Goal: Use online tool/utility: Utilize a website feature to perform a specific function

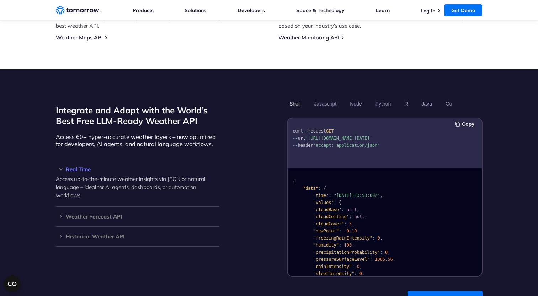
scroll to position [676, 0]
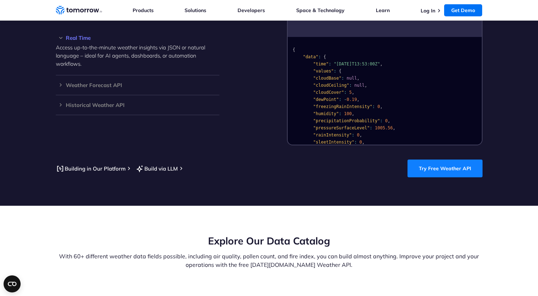
click at [447, 160] on link "Try Free Weather API" at bounding box center [445, 169] width 75 height 18
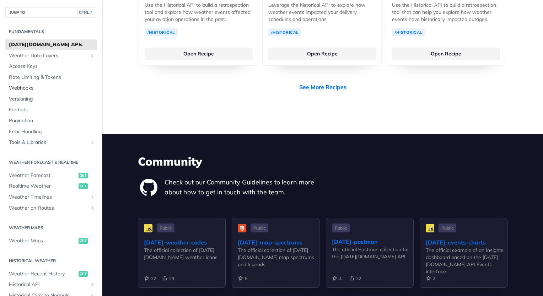
scroll to position [1536, 0]
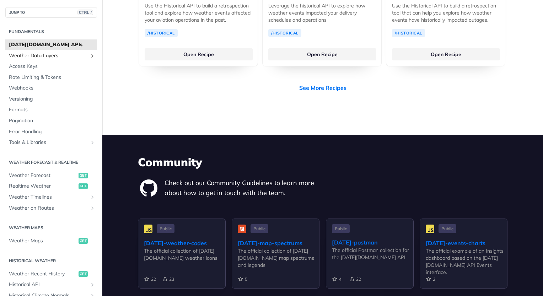
click at [69, 55] on span "Weather Data Layers" at bounding box center [48, 55] width 79 height 7
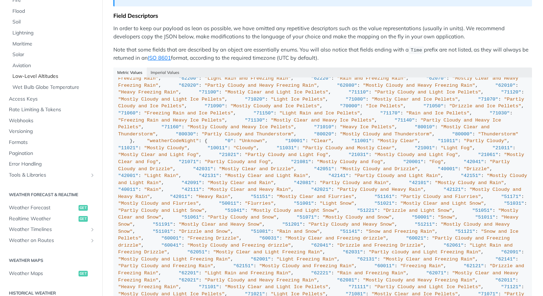
scroll to position [249, 0]
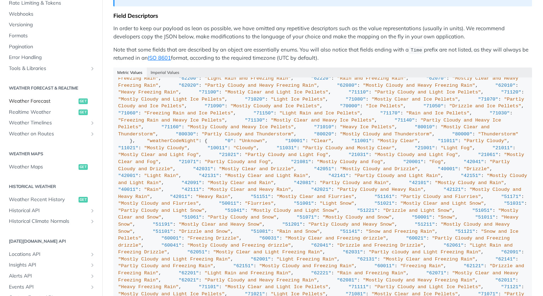
click at [39, 103] on span "Weather Forecast" at bounding box center [43, 101] width 68 height 7
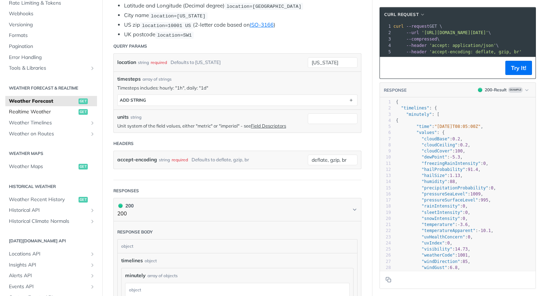
click at [49, 112] on span "Realtime Weather" at bounding box center [43, 111] width 68 height 7
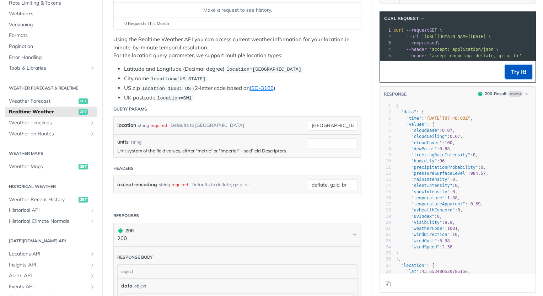
click at [507, 75] on button "Try It!" at bounding box center [519, 72] width 27 height 14
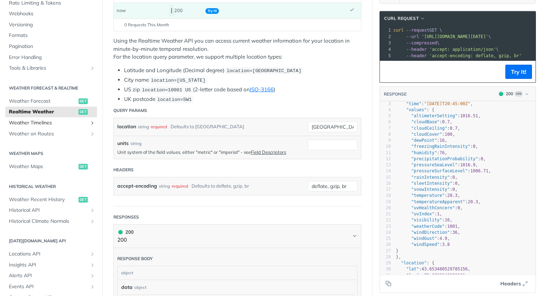
click at [44, 122] on span "Weather Timelines" at bounding box center [48, 122] width 79 height 7
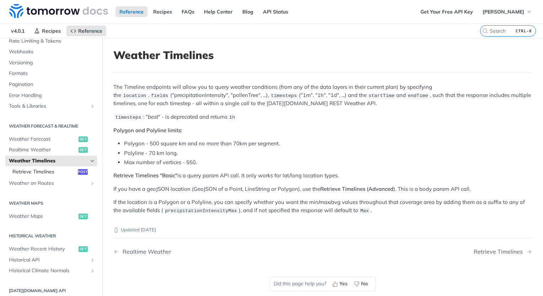
click at [47, 170] on span "Retrieve Timelines" at bounding box center [44, 172] width 64 height 7
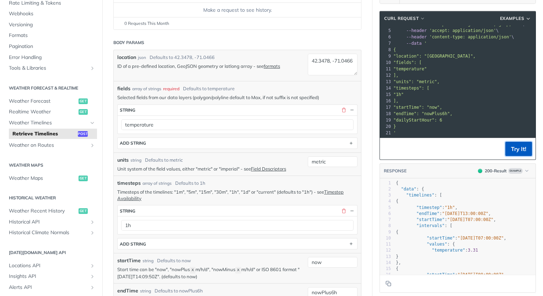
click at [509, 150] on button "Try It!" at bounding box center [519, 149] width 27 height 14
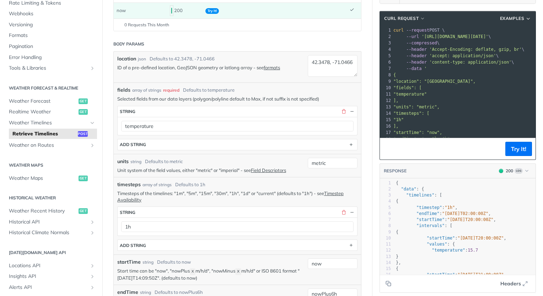
click at [463, 99] on pre "]," at bounding box center [500, 100] width 216 height 6
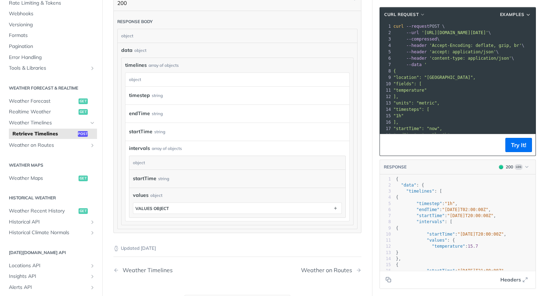
click at [142, 131] on label "startTime" at bounding box center [140, 132] width 23 height 10
click at [441, 94] on pre "]," at bounding box center [500, 97] width 216 height 6
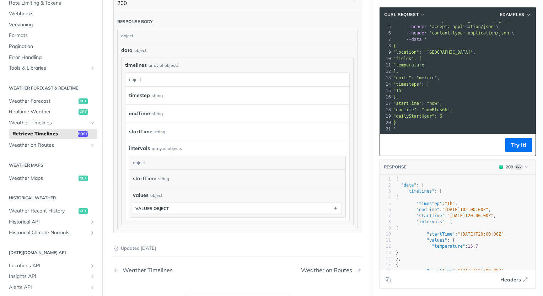
click at [418, 113] on pre ""dailyStartHour": 6" at bounding box center [500, 116] width 216 height 6
click at [428, 101] on span ""startTime": "now"," at bounding box center [418, 103] width 49 height 5
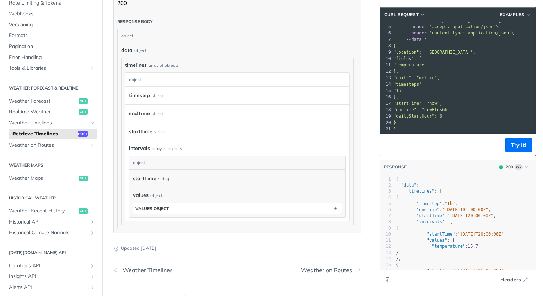
click at [415, 114] on span ""dailyStartHour": 6" at bounding box center [418, 116] width 49 height 5
click at [227, 139] on div "startTime string" at bounding box center [238, 132] width 224 height 18
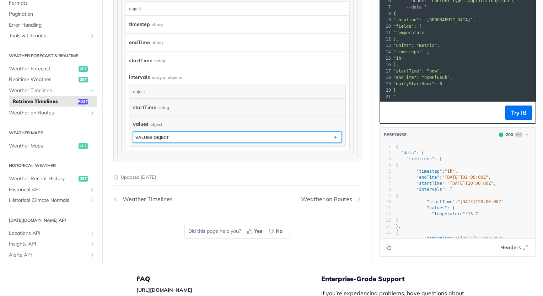
click at [239, 137] on button "values object" at bounding box center [237, 137] width 208 height 11
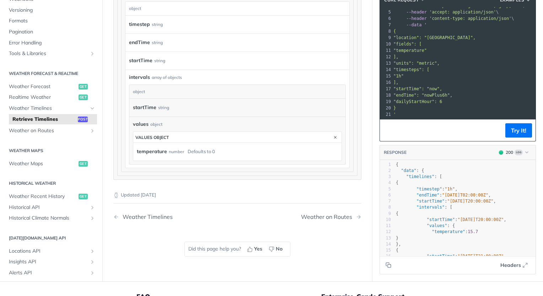
click at [240, 152] on div "temperature number Defaults to 0" at bounding box center [236, 152] width 198 height 11
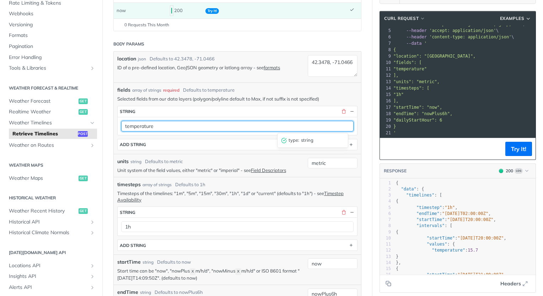
click at [167, 128] on input "temperature" at bounding box center [237, 126] width 233 height 11
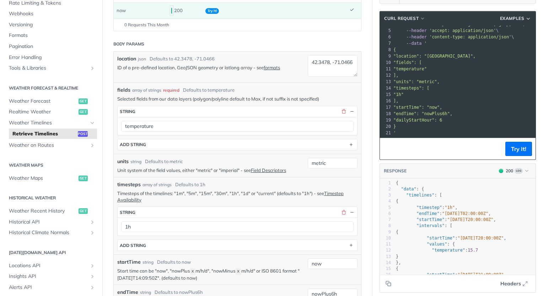
click at [192, 97] on p "Selected fields from our data layers (polygon/polyline default to Max, if not s…" at bounding box center [237, 99] width 240 height 6
click at [148, 91] on div "array of strings" at bounding box center [146, 90] width 29 height 6
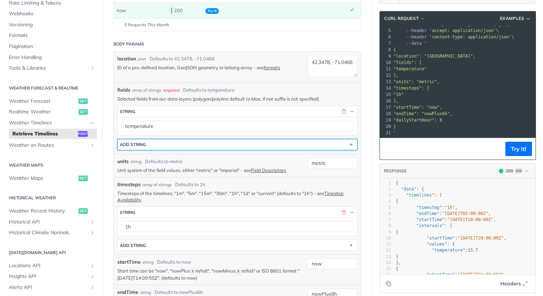
click at [307, 142] on button "ADD string" at bounding box center [238, 144] width 240 height 11
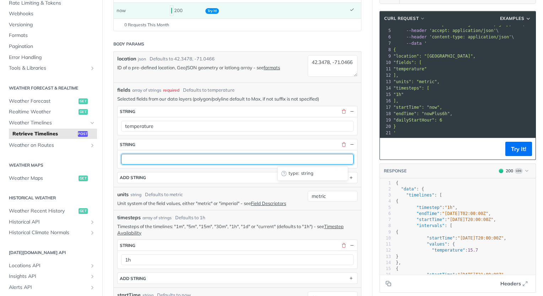
click at [241, 156] on input "text" at bounding box center [237, 159] width 233 height 11
click at [183, 159] on input "text" at bounding box center [237, 159] width 233 height 11
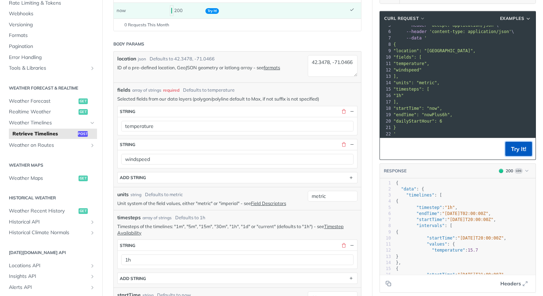
click at [510, 142] on button "Try It!" at bounding box center [519, 149] width 27 height 14
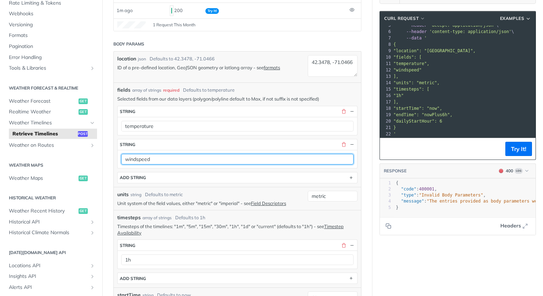
click at [137, 161] on input "windspeed" at bounding box center [237, 159] width 233 height 11
type input "windSpeed"
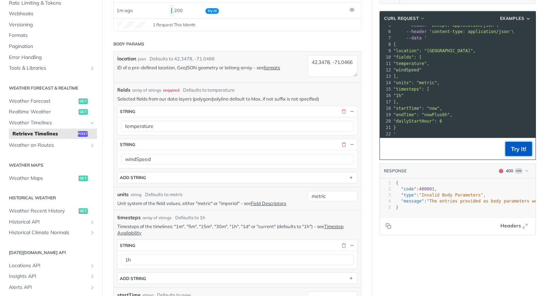
click at [521, 154] on button "Try It!" at bounding box center [519, 149] width 27 height 14
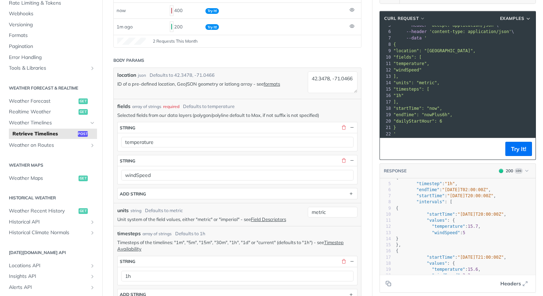
scroll to position [35, 0]
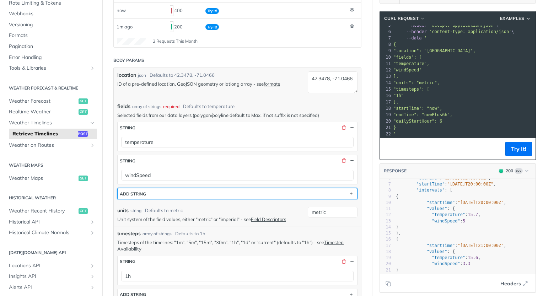
click at [165, 192] on button "ADD string" at bounding box center [238, 193] width 240 height 11
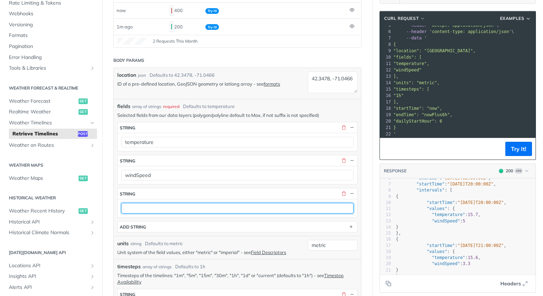
click at [177, 209] on input "text" at bounding box center [237, 208] width 233 height 11
click at [131, 207] on input "Rain" at bounding box center [237, 208] width 233 height 11
drag, startPoint x: 131, startPoint y: 207, endPoint x: 137, endPoint y: 210, distance: 6.7
click at [131, 207] on input "Rain" at bounding box center [237, 208] width 233 height 11
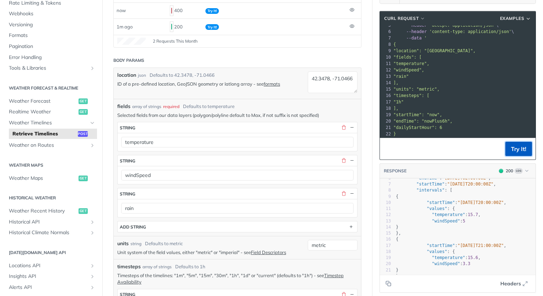
click at [507, 150] on button "Try It!" at bounding box center [519, 149] width 27 height 14
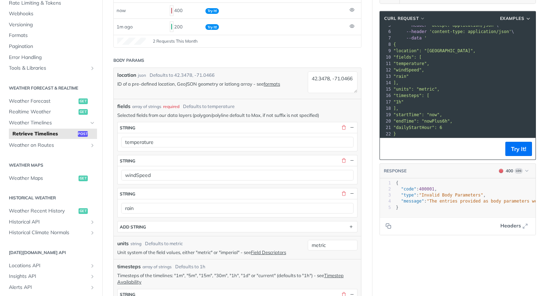
scroll to position [0, 0]
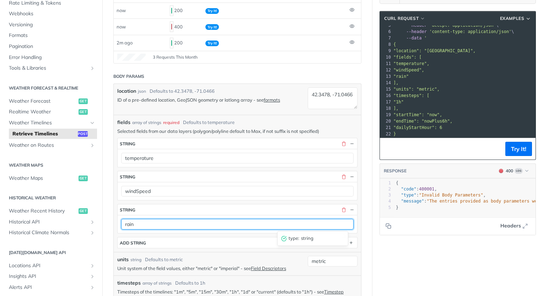
click at [137, 225] on input "rain" at bounding box center [237, 224] width 233 height 11
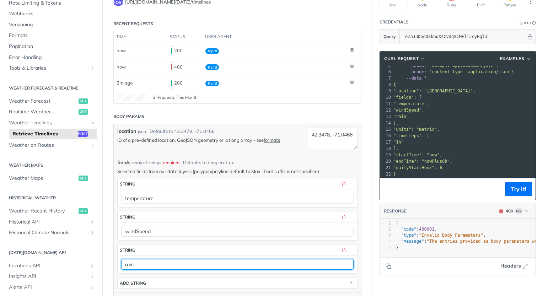
scroll to position [71, 0]
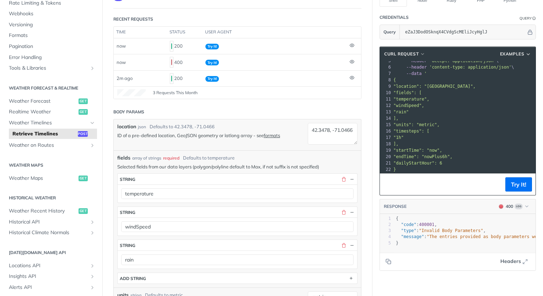
click at [191, 167] on p "Selected fields from our data layers (polygon/polyline default to Max, if not s…" at bounding box center [237, 167] width 240 height 6
click at [151, 167] on p "Selected fields from our data layers (polygon/polyline default to Max, if not s…" at bounding box center [237, 167] width 240 height 6
click at [172, 165] on p "Selected fields from our data layers (polygon/polyline default to Max, if not s…" at bounding box center [237, 167] width 240 height 6
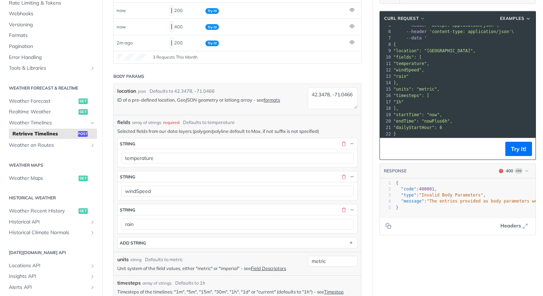
scroll to position [142, 0]
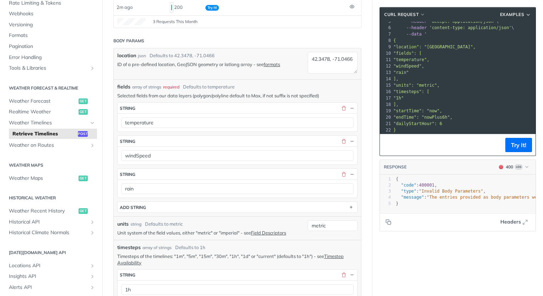
click at [125, 85] on span "fields" at bounding box center [123, 86] width 13 height 7
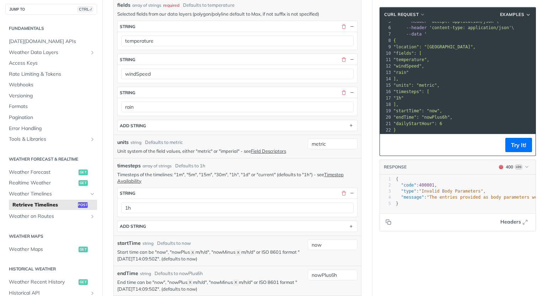
scroll to position [211, 0]
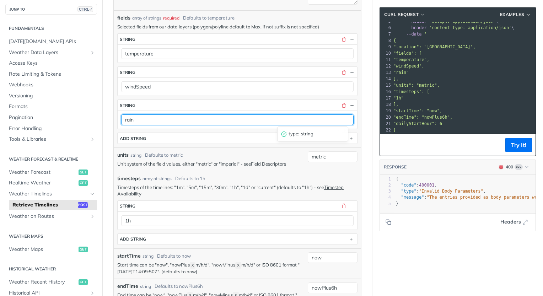
click at [161, 124] on input "rain" at bounding box center [237, 120] width 233 height 11
paste input "precipitationProbability"
type input "precipitationProbability"
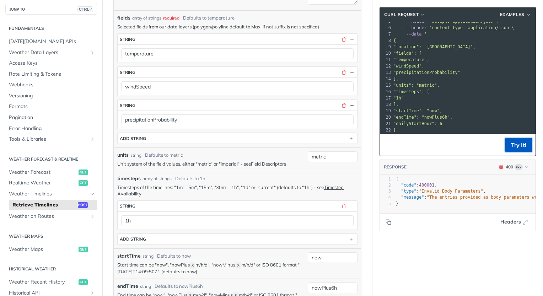
click at [513, 142] on button "Try It!" at bounding box center [519, 145] width 27 height 14
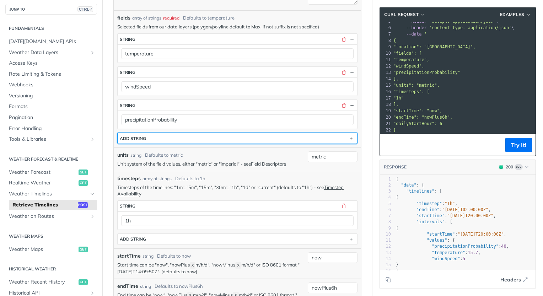
click at [161, 138] on button "ADD string" at bounding box center [238, 138] width 240 height 11
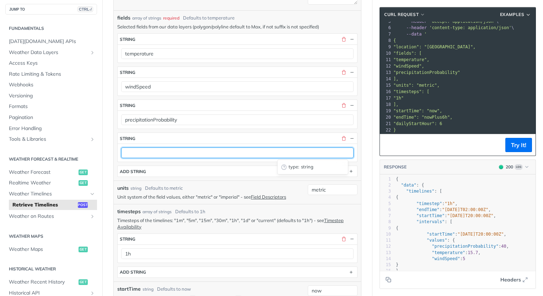
click at [163, 156] on input "text" at bounding box center [237, 153] width 233 height 11
paste input "weatherCode"
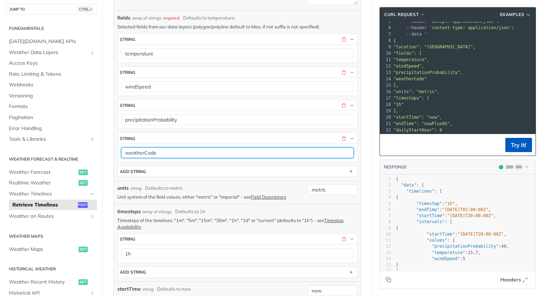
type input "weatherCode"
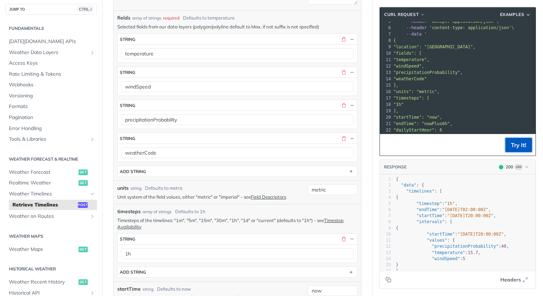
click at [516, 150] on button "Try It!" at bounding box center [519, 145] width 27 height 14
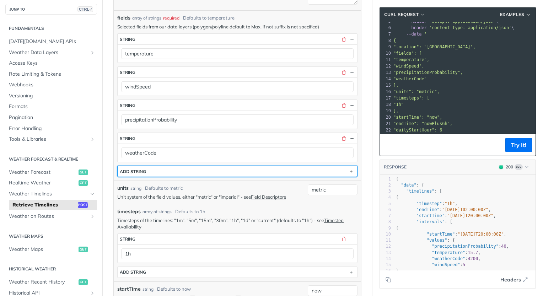
click at [163, 170] on button "ADD string" at bounding box center [238, 171] width 240 height 11
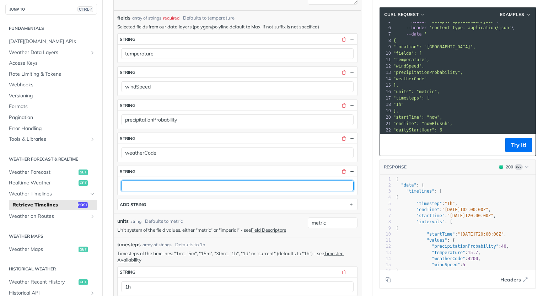
click at [173, 186] on input "text" at bounding box center [237, 186] width 233 height 11
paste input "weatherImpact"
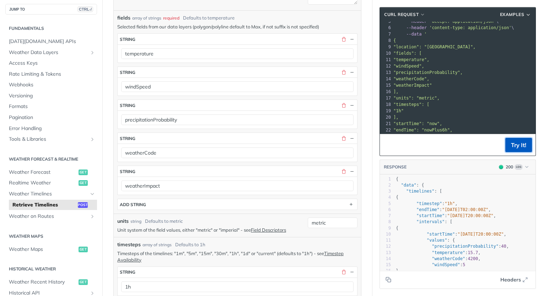
click at [510, 138] on button "Try It!" at bounding box center [519, 145] width 27 height 14
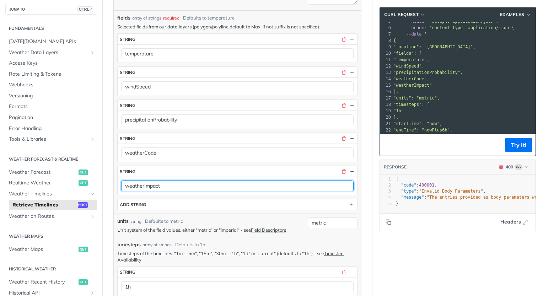
click at [207, 186] on input "weatherImpact" at bounding box center [237, 186] width 233 height 11
paste input "sportsIndex"
type input "sportsIndex"
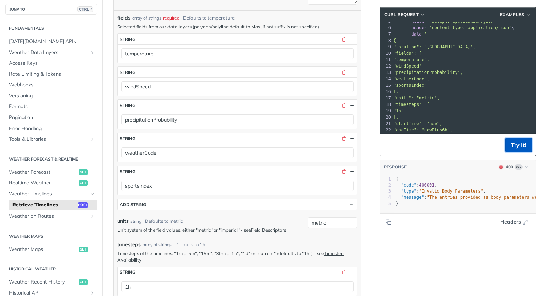
click at [524, 146] on button "Try It!" at bounding box center [519, 145] width 27 height 14
click at [349, 172] on button "button" at bounding box center [352, 171] width 6 height 6
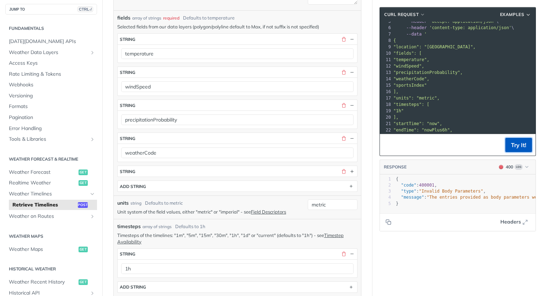
click at [516, 147] on button "Try It!" at bounding box center [519, 145] width 27 height 14
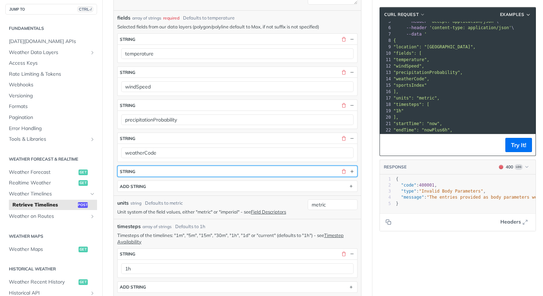
click at [144, 172] on button "string" at bounding box center [238, 171] width 240 height 11
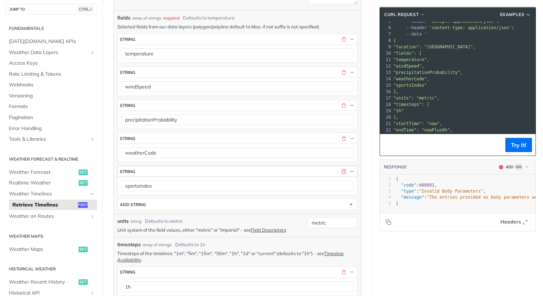
click at [341, 172] on button "button" at bounding box center [344, 171] width 6 height 6
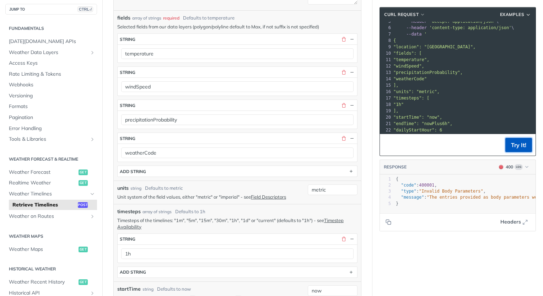
click at [516, 141] on button "Try It!" at bounding box center [519, 145] width 27 height 14
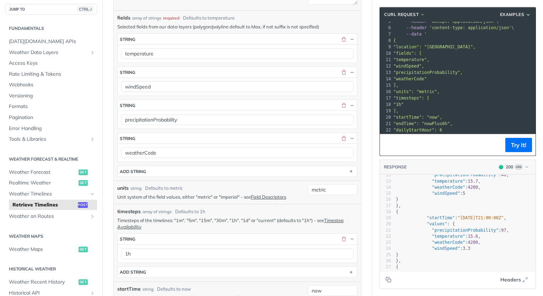
scroll to position [71, 0]
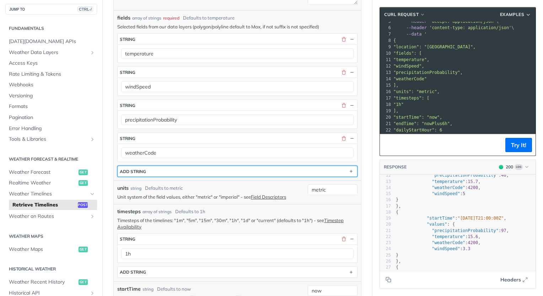
click at [164, 172] on button "ADD string" at bounding box center [238, 171] width 240 height 11
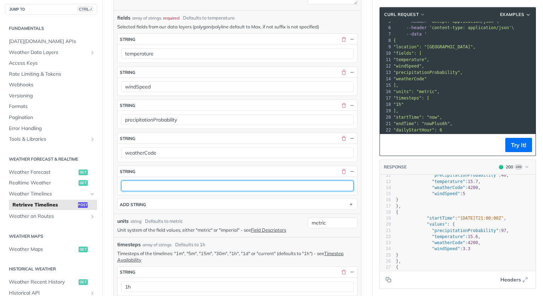
click at [174, 187] on input "text" at bounding box center [237, 186] width 233 height 11
type input "impact"
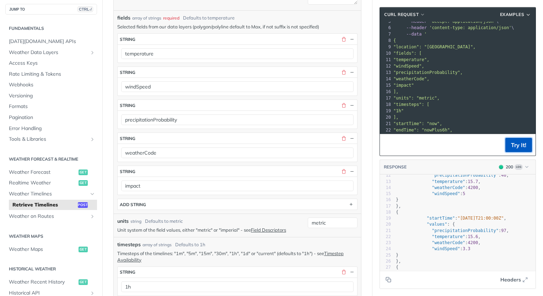
click at [514, 145] on button "Try It!" at bounding box center [519, 145] width 27 height 14
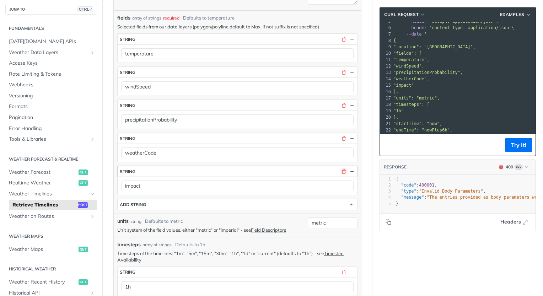
click at [341, 170] on button "button" at bounding box center [344, 171] width 6 height 6
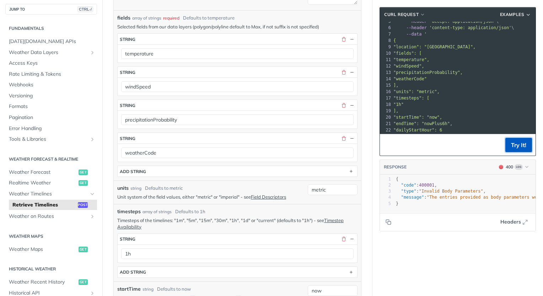
click at [518, 144] on button "Try It!" at bounding box center [519, 145] width 27 height 14
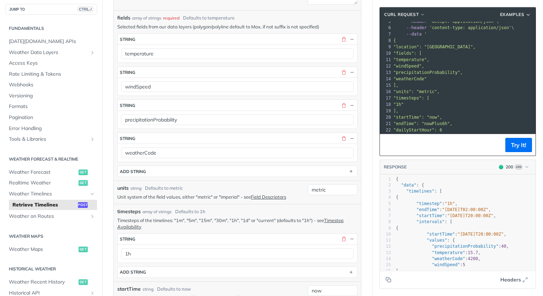
scroll to position [36, 0]
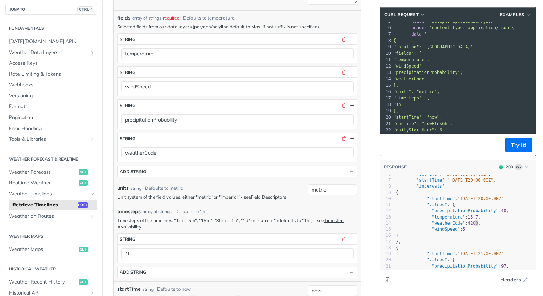
click at [472, 223] on pre ""weatherCode" : 4200 ," at bounding box center [465, 223] width 141 height 6
type textarea "{ "data": { "timelines": [ { "timestep": "1h", "endTime": "2025-08-21T02:00:00Z…"
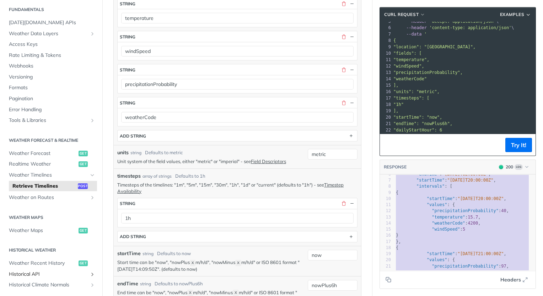
scroll to position [0, 0]
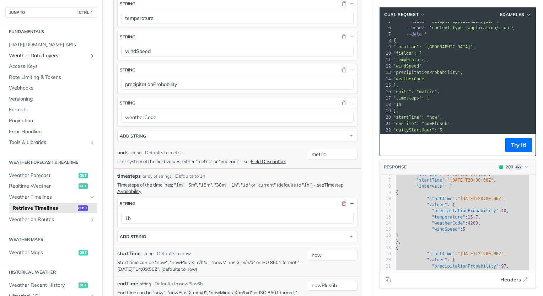
click at [38, 55] on span "Weather Data Layers" at bounding box center [48, 55] width 79 height 7
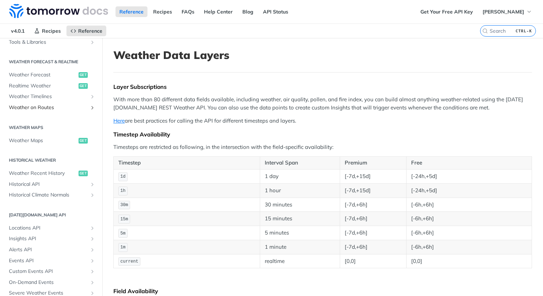
scroll to position [320, 0]
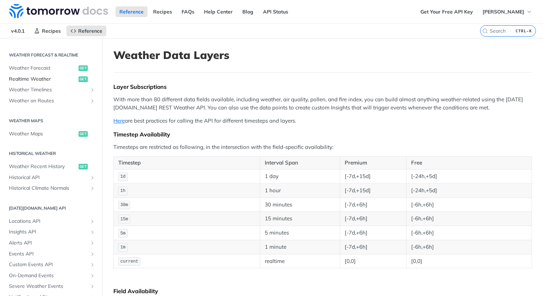
click at [43, 81] on span "Realtime Weather" at bounding box center [43, 79] width 68 height 7
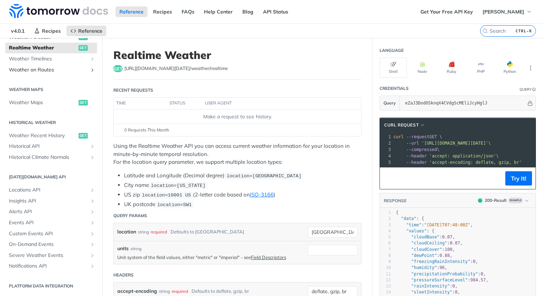
scroll to position [145, 0]
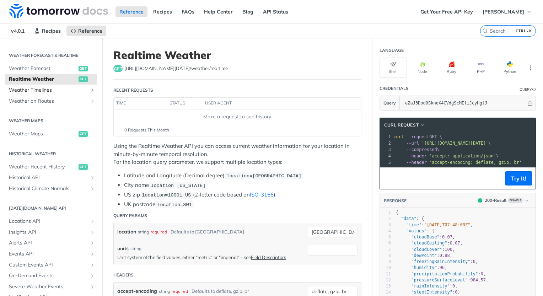
click at [39, 92] on span "Weather Timelines" at bounding box center [48, 90] width 79 height 7
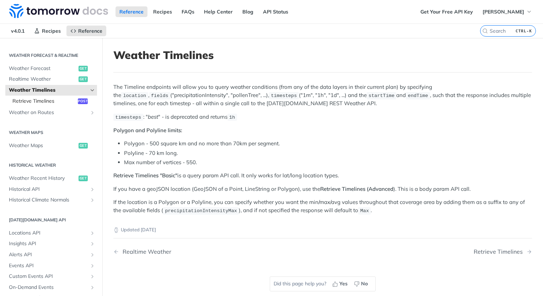
click at [46, 101] on span "Retrieve Timelines" at bounding box center [44, 101] width 64 height 7
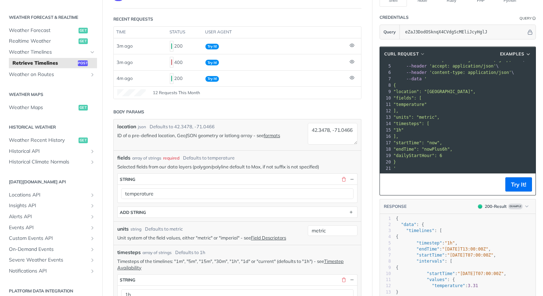
scroll to position [107, 0]
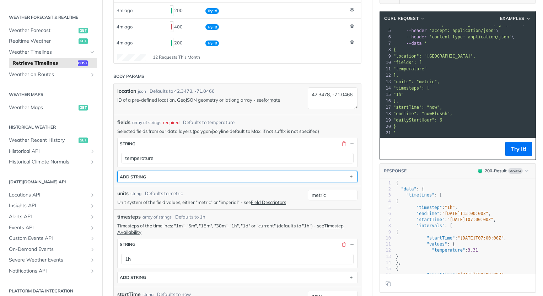
click at [160, 175] on button "ADD string" at bounding box center [238, 176] width 240 height 11
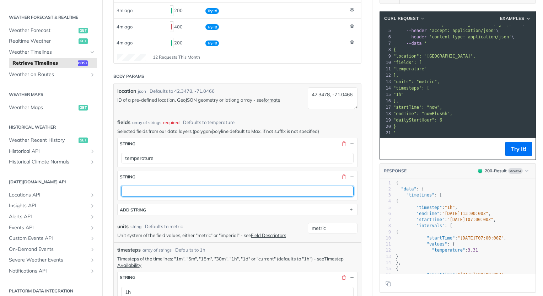
click at [167, 190] on input "text" at bounding box center [237, 191] width 233 height 11
type input "windSpeed"
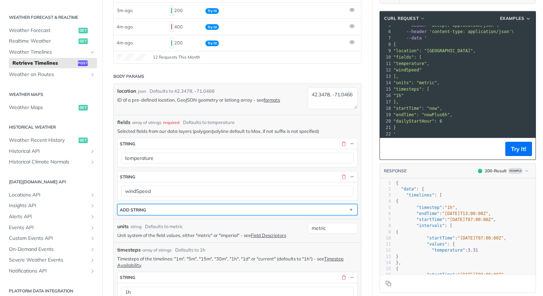
click at [170, 206] on button "ADD string" at bounding box center [238, 209] width 240 height 11
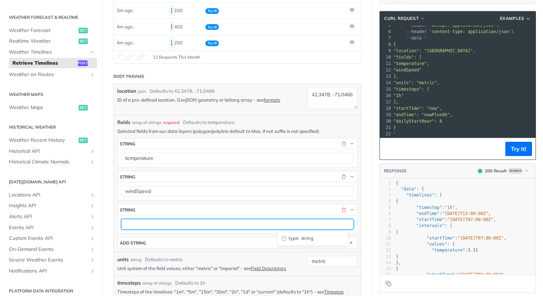
click at [163, 225] on input "text" at bounding box center [237, 224] width 233 height 11
type input "t"
type input "precipitationProbability"
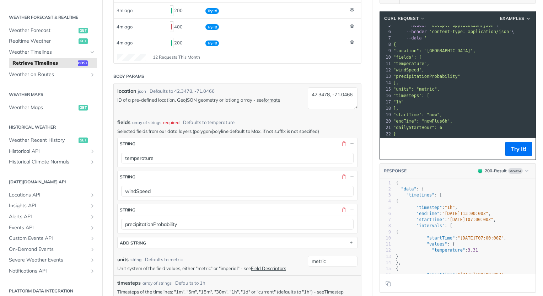
click at [193, 237] on section "ADD string" at bounding box center [237, 242] width 240 height 11
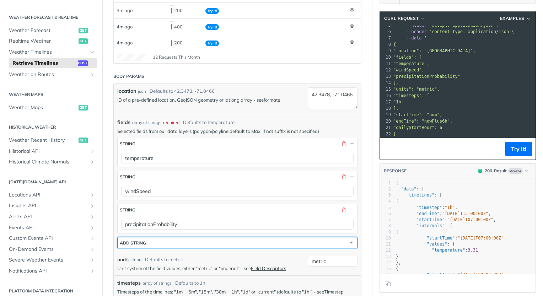
click at [197, 243] on button "ADD string" at bounding box center [238, 243] width 240 height 11
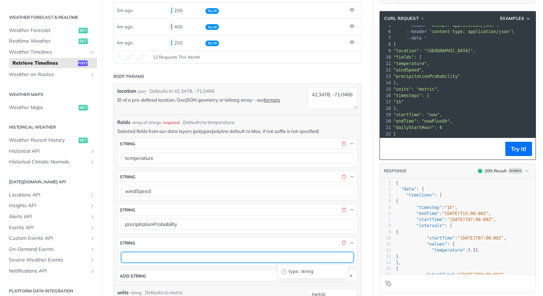
click at [197, 252] on input "text" at bounding box center [237, 257] width 233 height 11
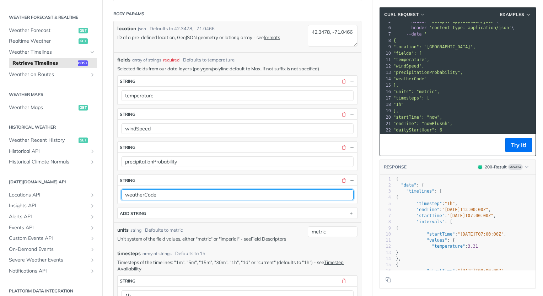
scroll to position [178, 0]
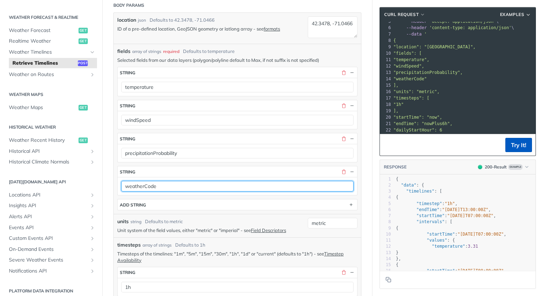
type input "weatherCode"
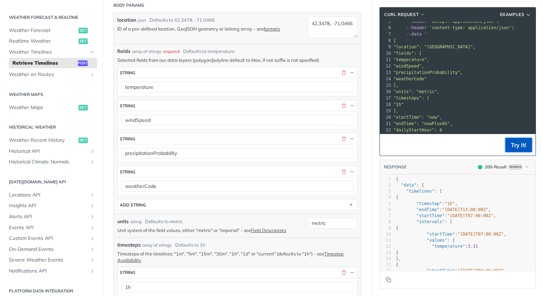
click at [506, 148] on button "Try It!" at bounding box center [519, 145] width 27 height 14
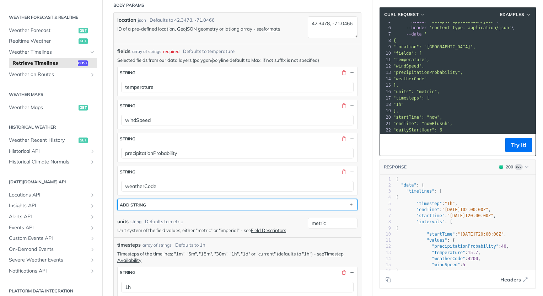
click at [168, 203] on button "ADD string" at bounding box center [238, 204] width 240 height 11
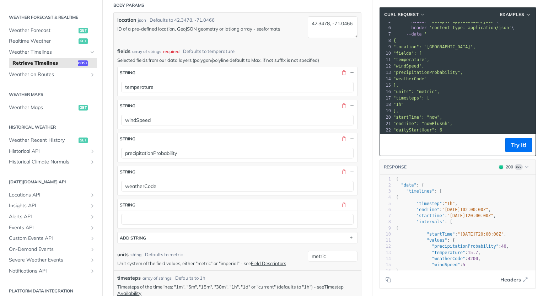
click at [187, 226] on div at bounding box center [238, 219] width 240 height 18
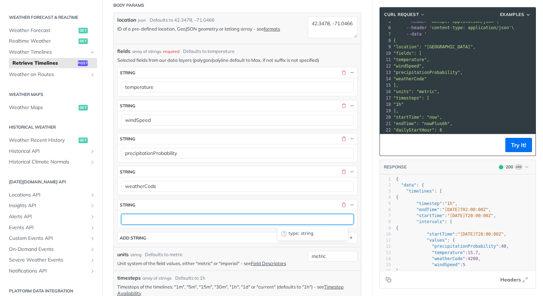
click at [194, 220] on input "text" at bounding box center [237, 219] width 233 height 11
paste input "precipitationType"
type input "precipitationType"
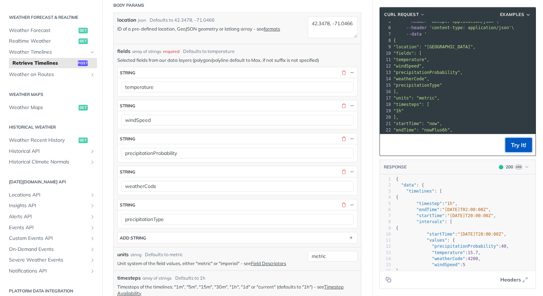
click at [512, 148] on button "Try It!" at bounding box center [519, 145] width 27 height 14
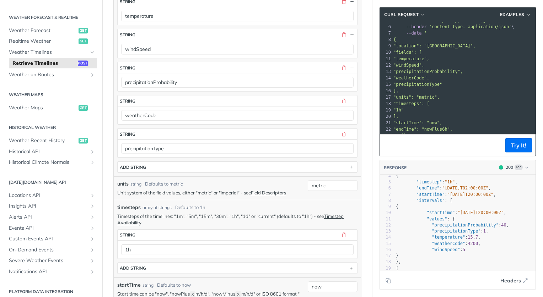
scroll to position [56, 0]
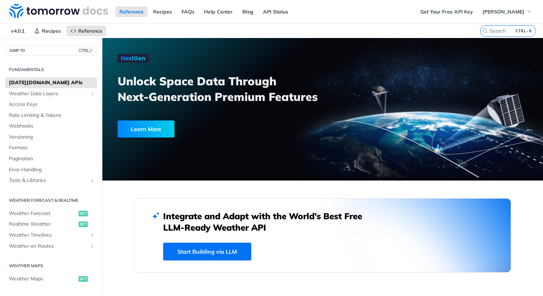
scroll to position [142, 0]
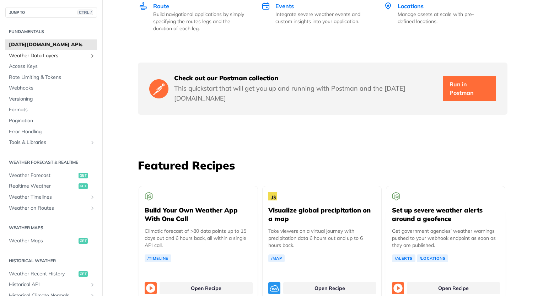
click at [40, 56] on span "Weather Data Layers" at bounding box center [48, 55] width 79 height 7
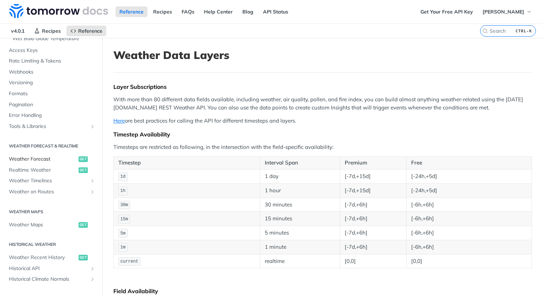
scroll to position [284, 0]
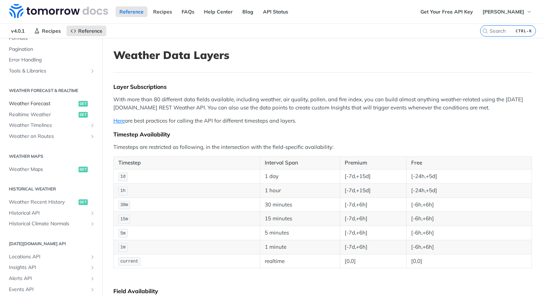
click at [43, 106] on span "Weather Forecast" at bounding box center [43, 103] width 68 height 7
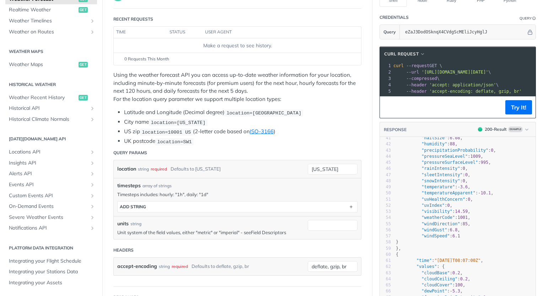
click at [272, 233] on link "Field Descriptors" at bounding box center [268, 233] width 35 height 6
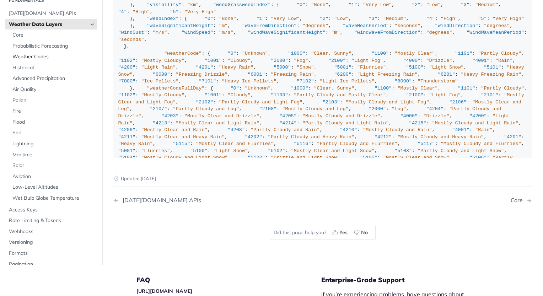
click at [52, 55] on span "Weather Codes" at bounding box center [53, 57] width 83 height 7
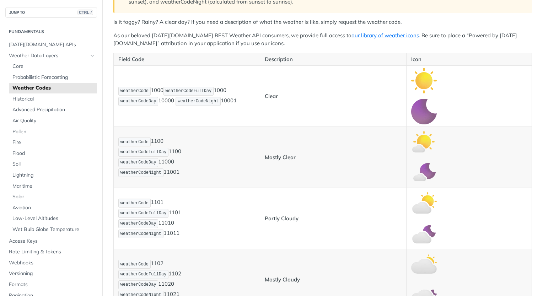
click at [267, 96] on strong "Clear" at bounding box center [271, 96] width 13 height 7
click at [188, 93] on span "weatherCodeFullDay" at bounding box center [189, 91] width 46 height 5
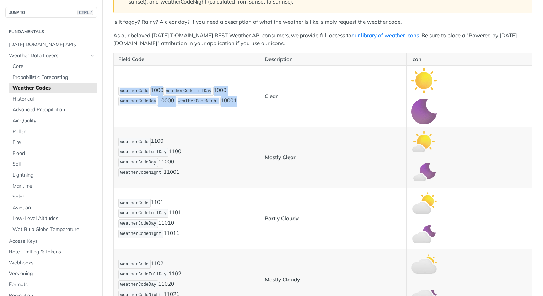
click at [188, 93] on span "weatherCodeFullDay" at bounding box center [189, 91] width 46 height 5
click at [139, 92] on span "weatherCode" at bounding box center [135, 91] width 28 height 5
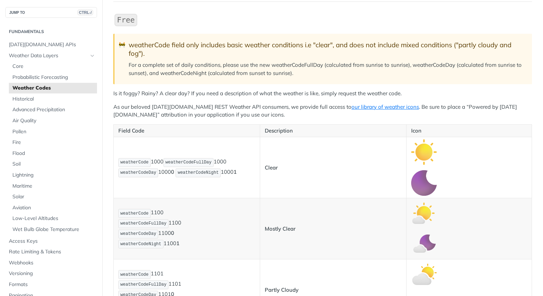
scroll to position [71, 0]
click at [195, 113] on p "As our beloved [DATE][DOMAIN_NAME] REST Weather API consumers, we provide full …" at bounding box center [322, 111] width 419 height 16
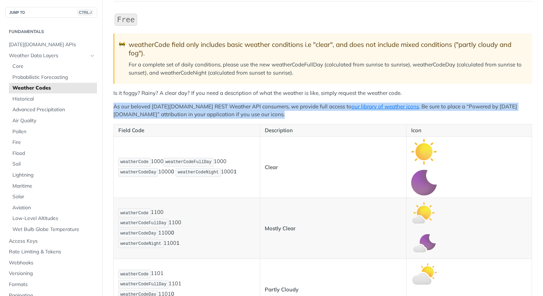
click at [195, 113] on p "As our beloved [DATE][DOMAIN_NAME] REST Weather API consumers, we provide full …" at bounding box center [322, 111] width 419 height 16
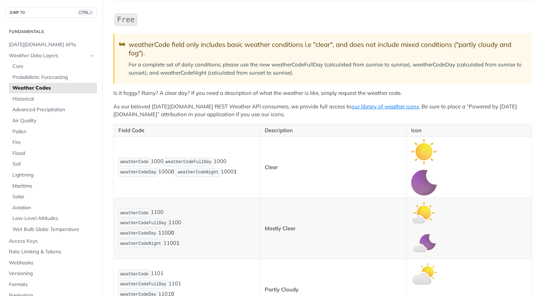
click at [185, 132] on p "Field Code" at bounding box center [186, 131] width 137 height 8
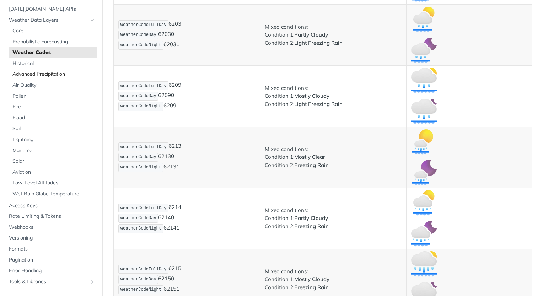
scroll to position [0, 0]
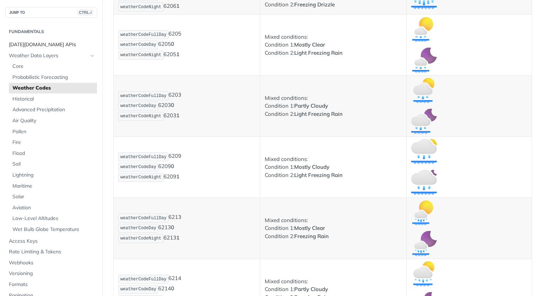
click at [50, 40] on link "[DATE][DOMAIN_NAME] APIs" at bounding box center [51, 44] width 92 height 11
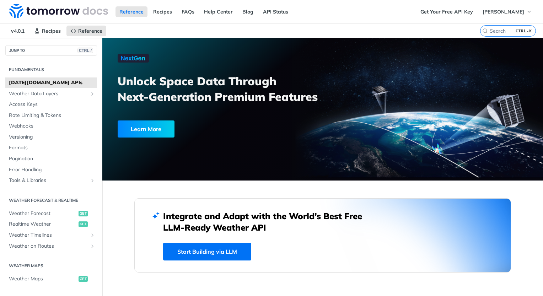
scroll to position [297, 0]
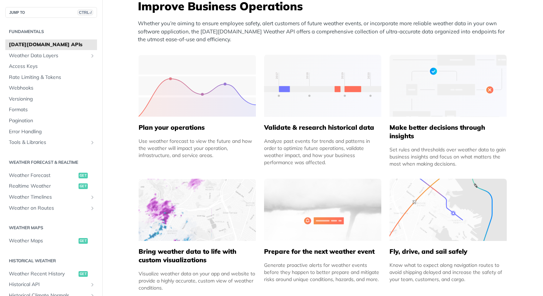
click at [185, 145] on div "Use weather forecast to view the future and how the weather will impact your op…" at bounding box center [197, 148] width 117 height 21
click at [188, 150] on div "Use weather forecast to view the future and how the weather will impact your op…" at bounding box center [197, 148] width 117 height 21
click at [82, 55] on span "Weather Data Layers" at bounding box center [48, 55] width 79 height 7
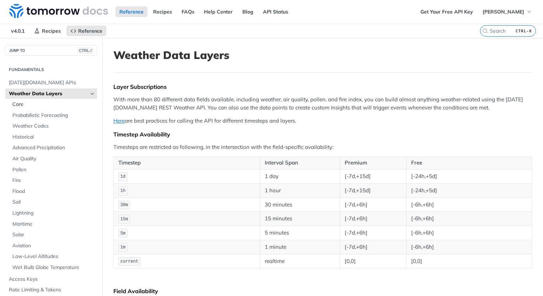
click at [39, 106] on span "Core" at bounding box center [53, 104] width 83 height 7
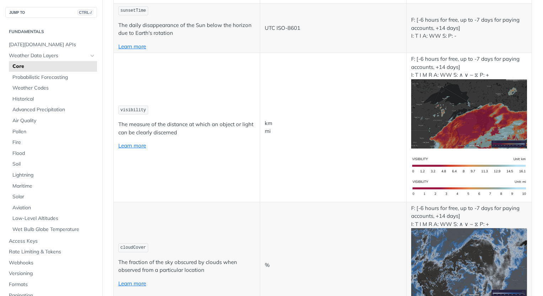
scroll to position [1814, 0]
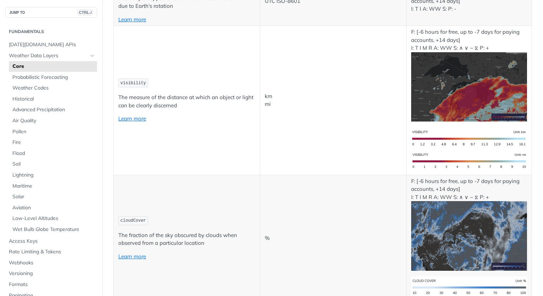
copy span "precipitationType"
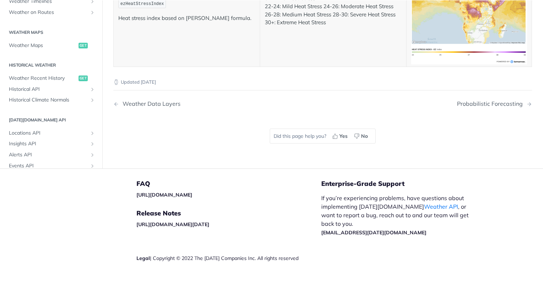
scroll to position [249, 0]
